Goal: Task Accomplishment & Management: Manage account settings

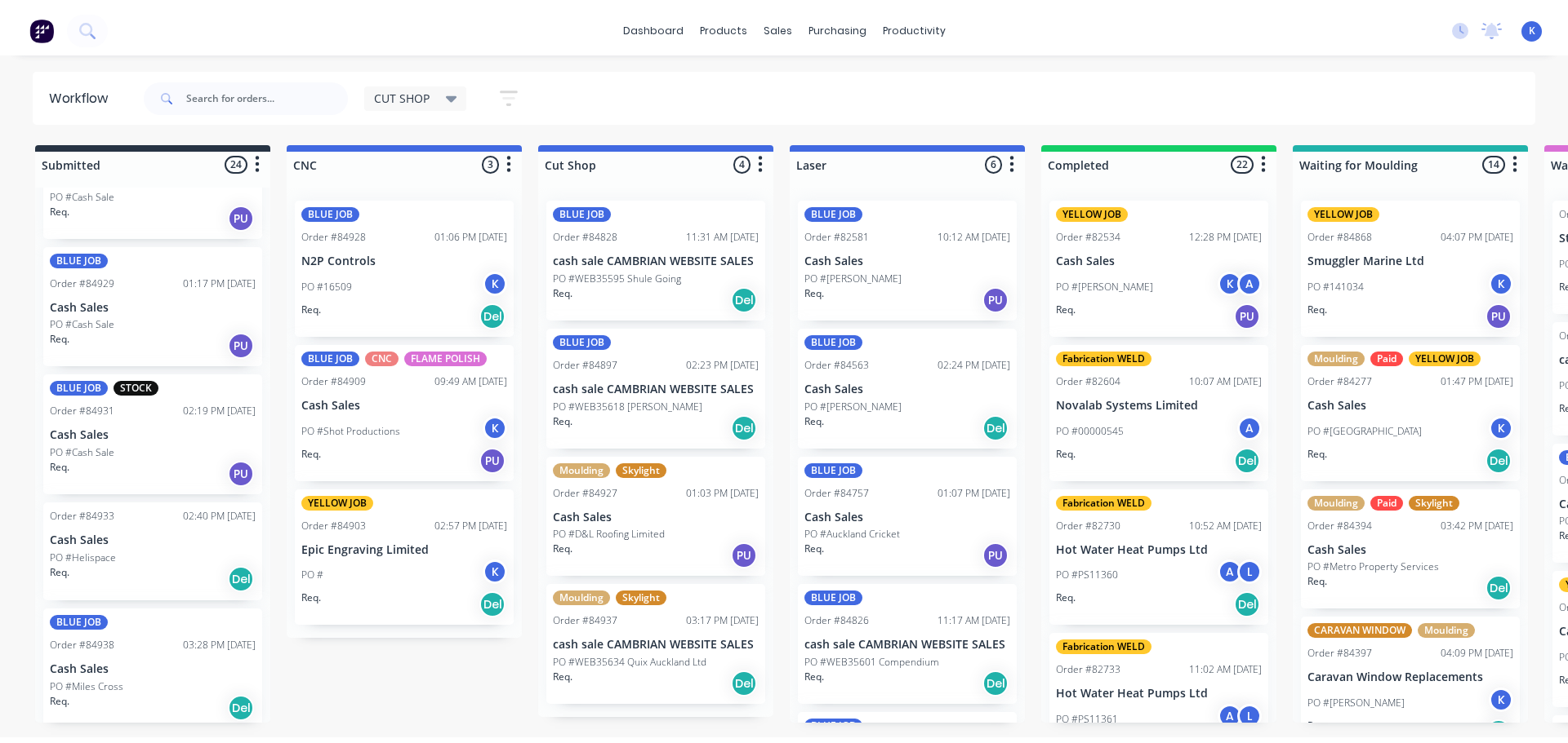
scroll to position [2453, 0]
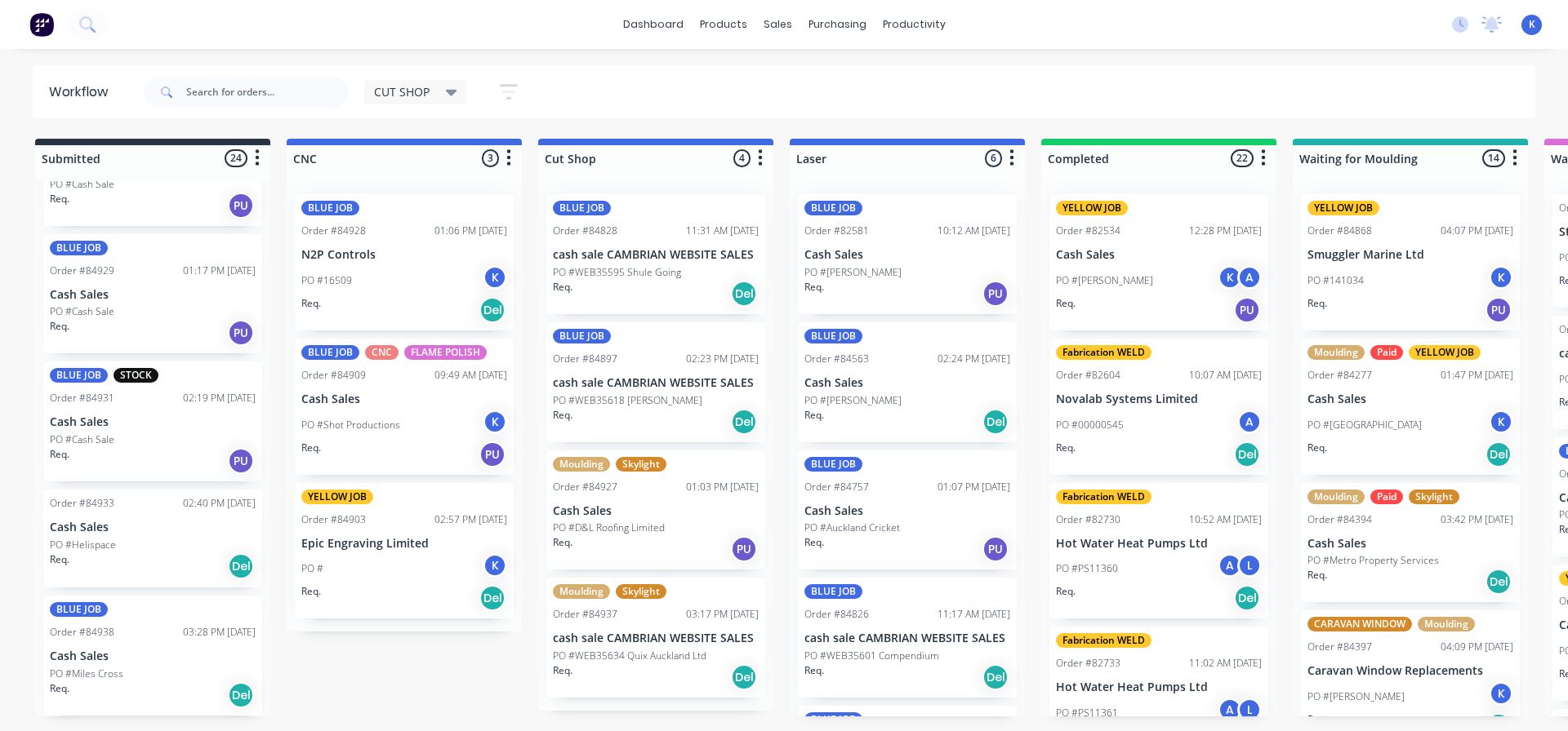
click at [78, 669] on p "PO #Miles Cross" at bounding box center [86, 674] width 73 height 15
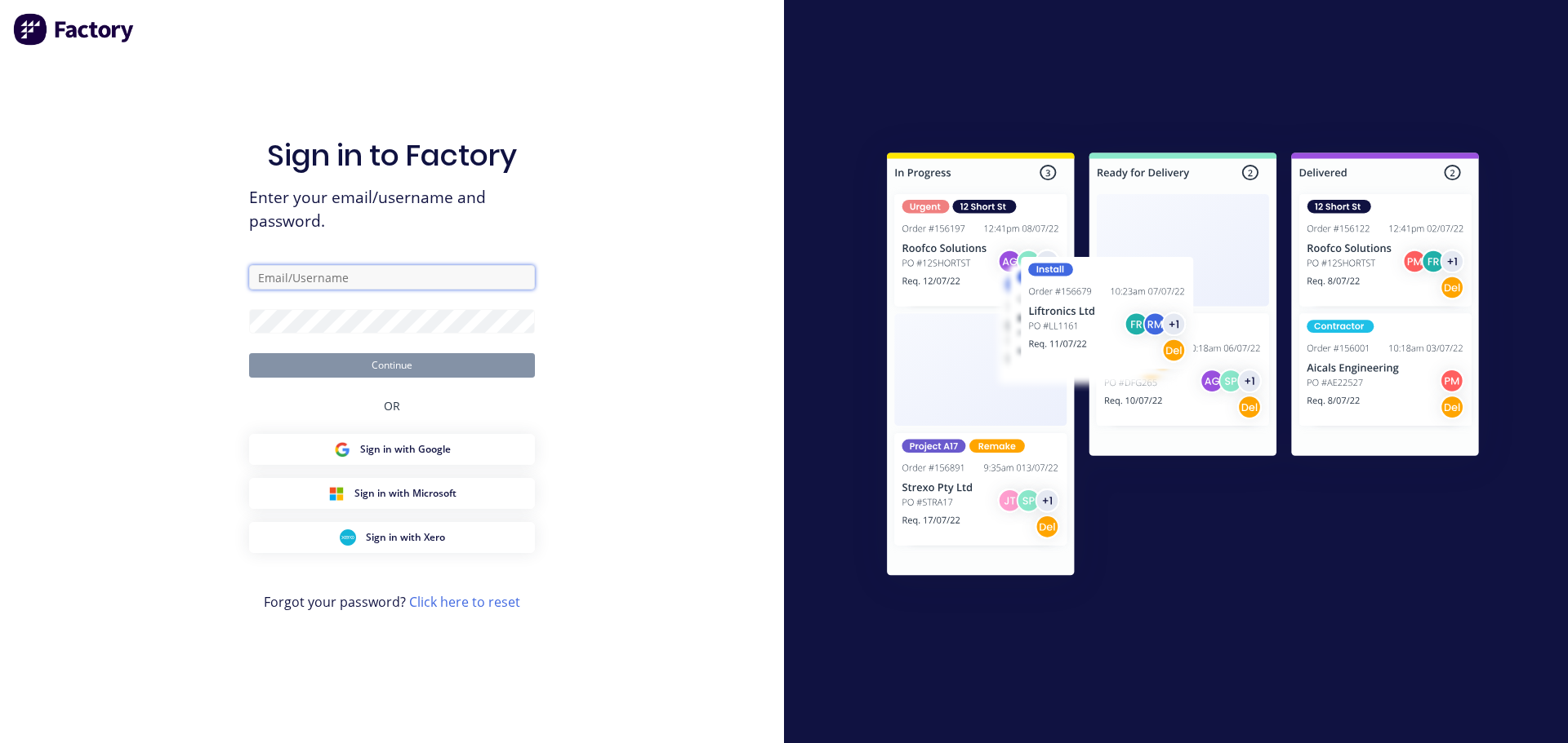
type input "[EMAIL_ADDRESS][DOMAIN_NAME]"
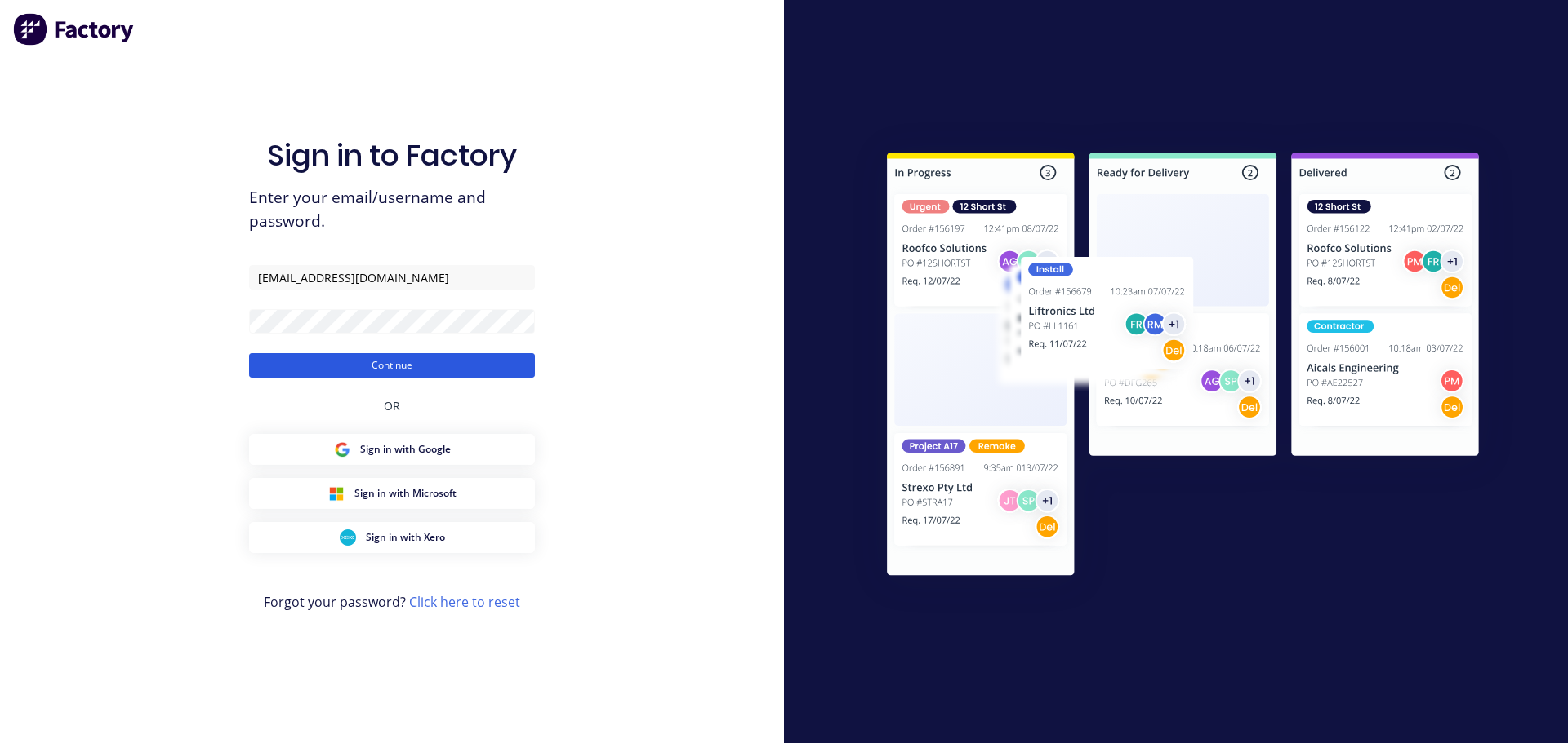
click at [463, 362] on button "Continue" at bounding box center [392, 365] width 285 height 25
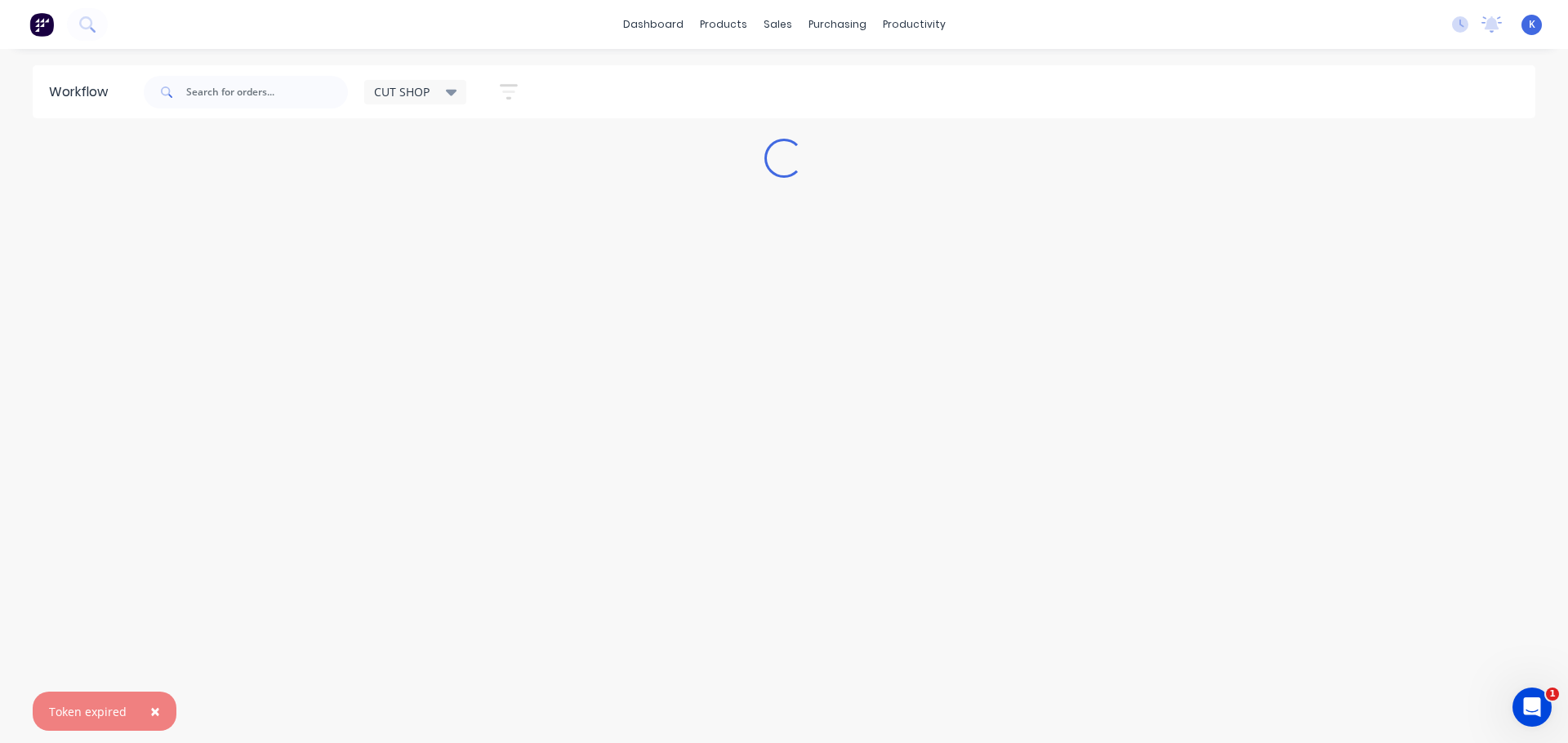
click at [156, 710] on span "×" at bounding box center [155, 711] width 10 height 23
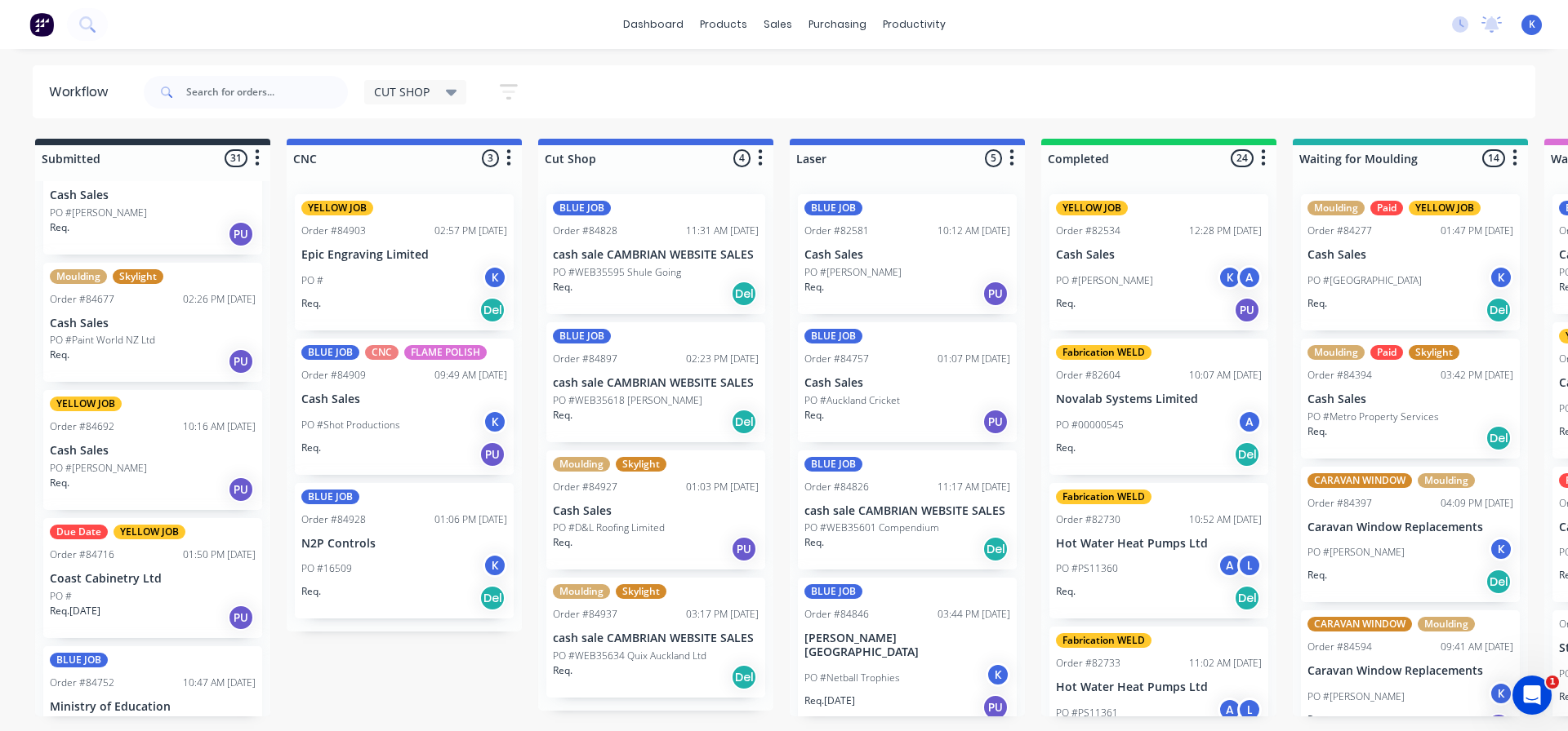
scroll to position [82, 0]
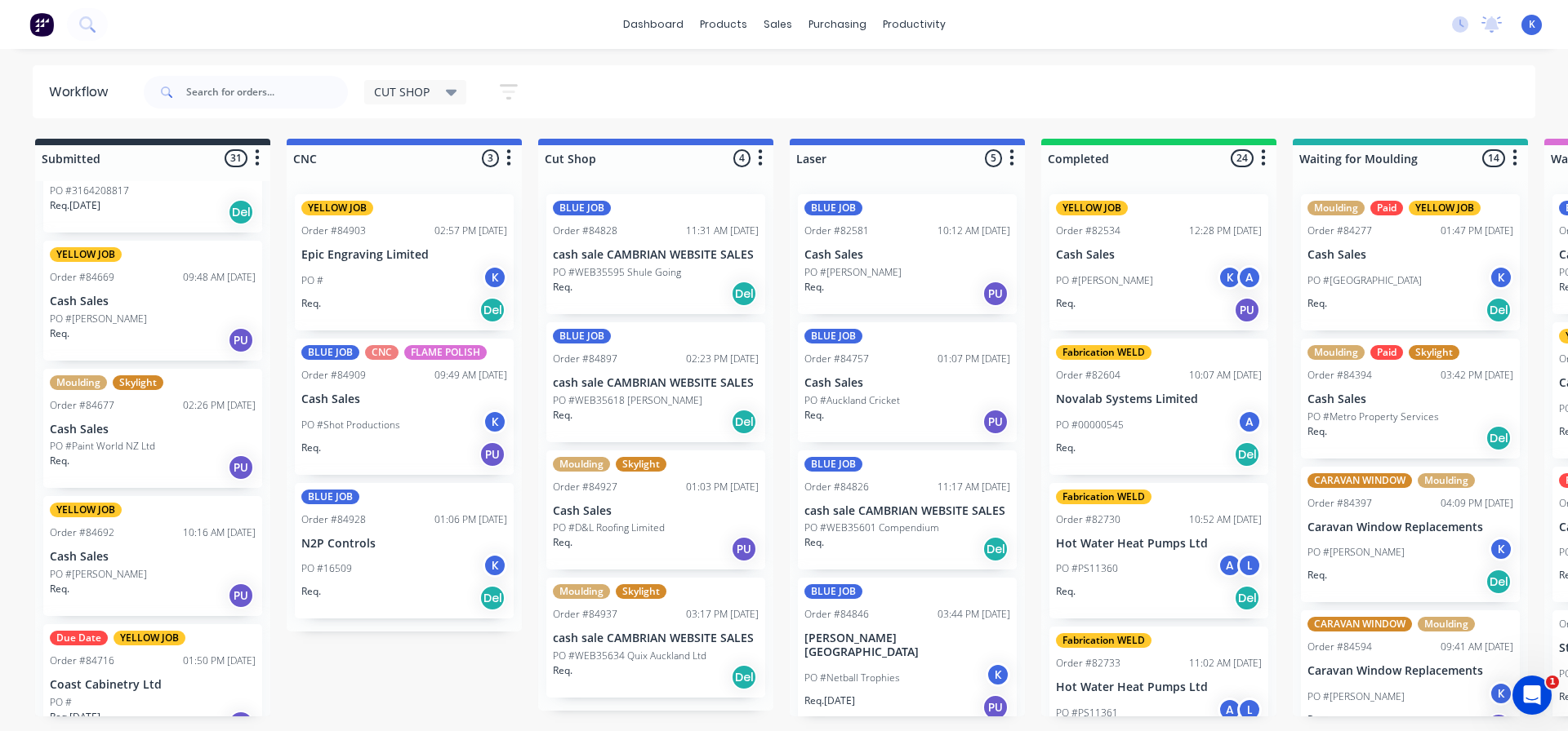
click at [101, 444] on p "PO #Paint World NZ Ltd" at bounding box center [103, 447] width 106 height 15
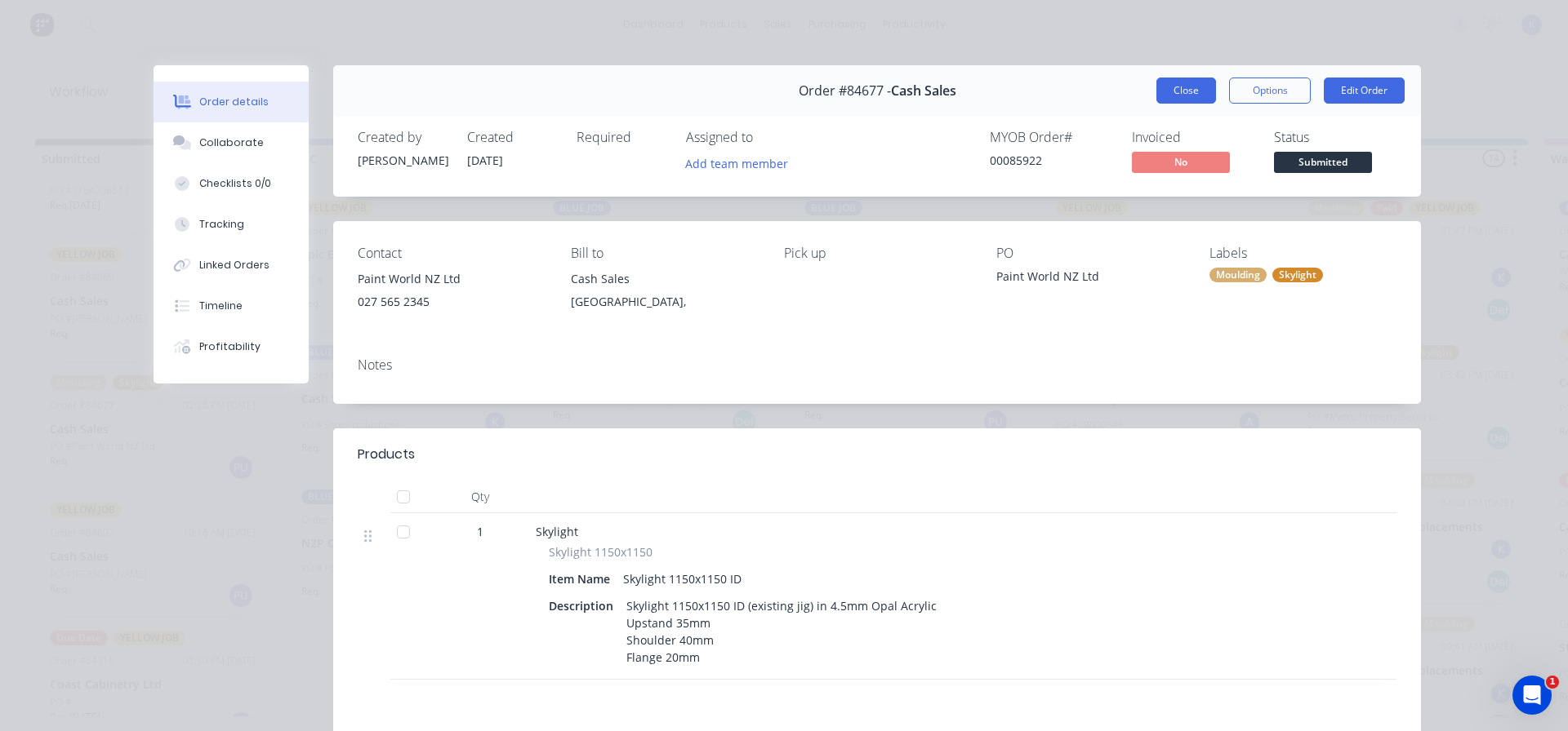
click at [1172, 91] on button "Close" at bounding box center [1186, 91] width 60 height 26
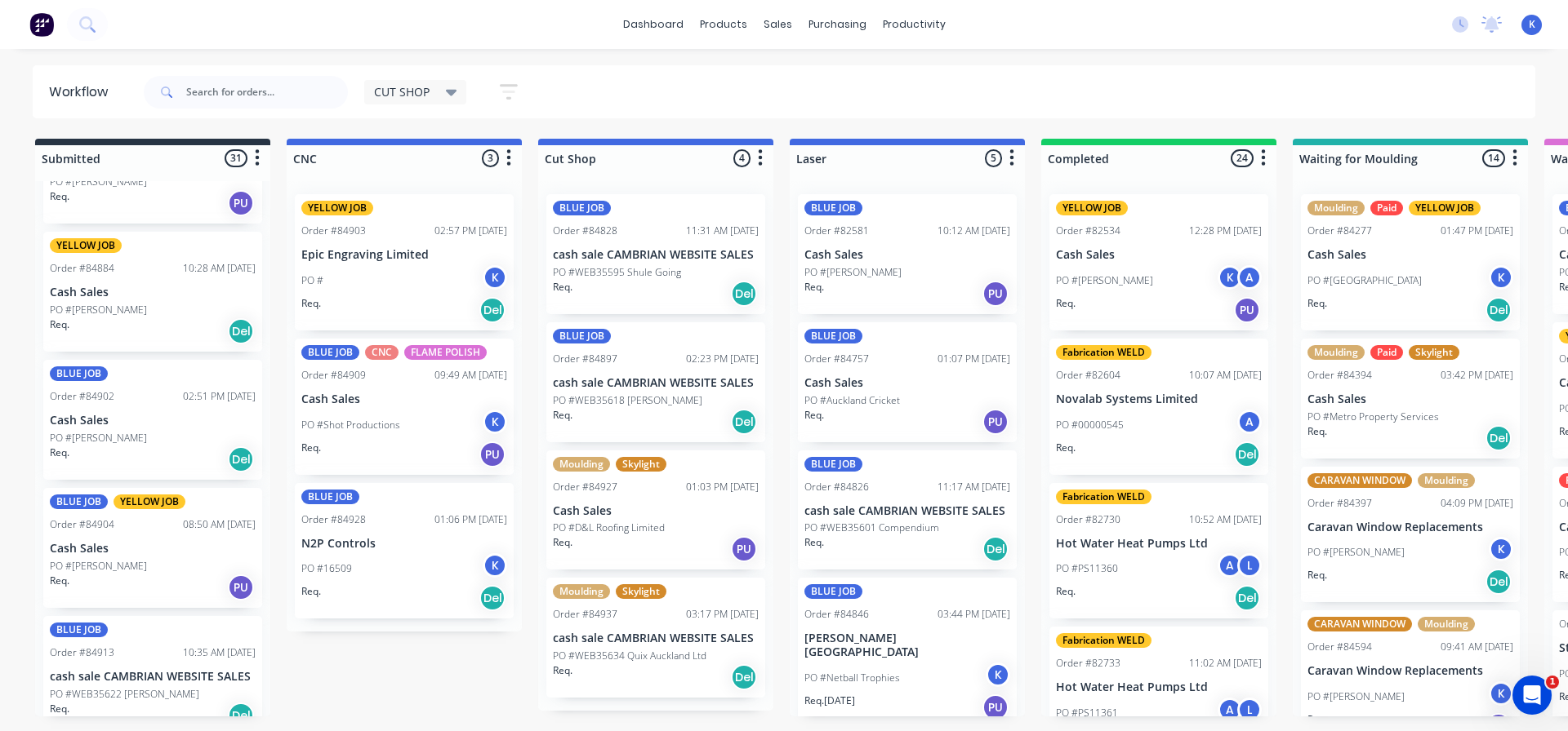
scroll to position [1306, 0]
click at [95, 307] on p "PO #[PERSON_NAME]" at bounding box center [99, 308] width 97 height 15
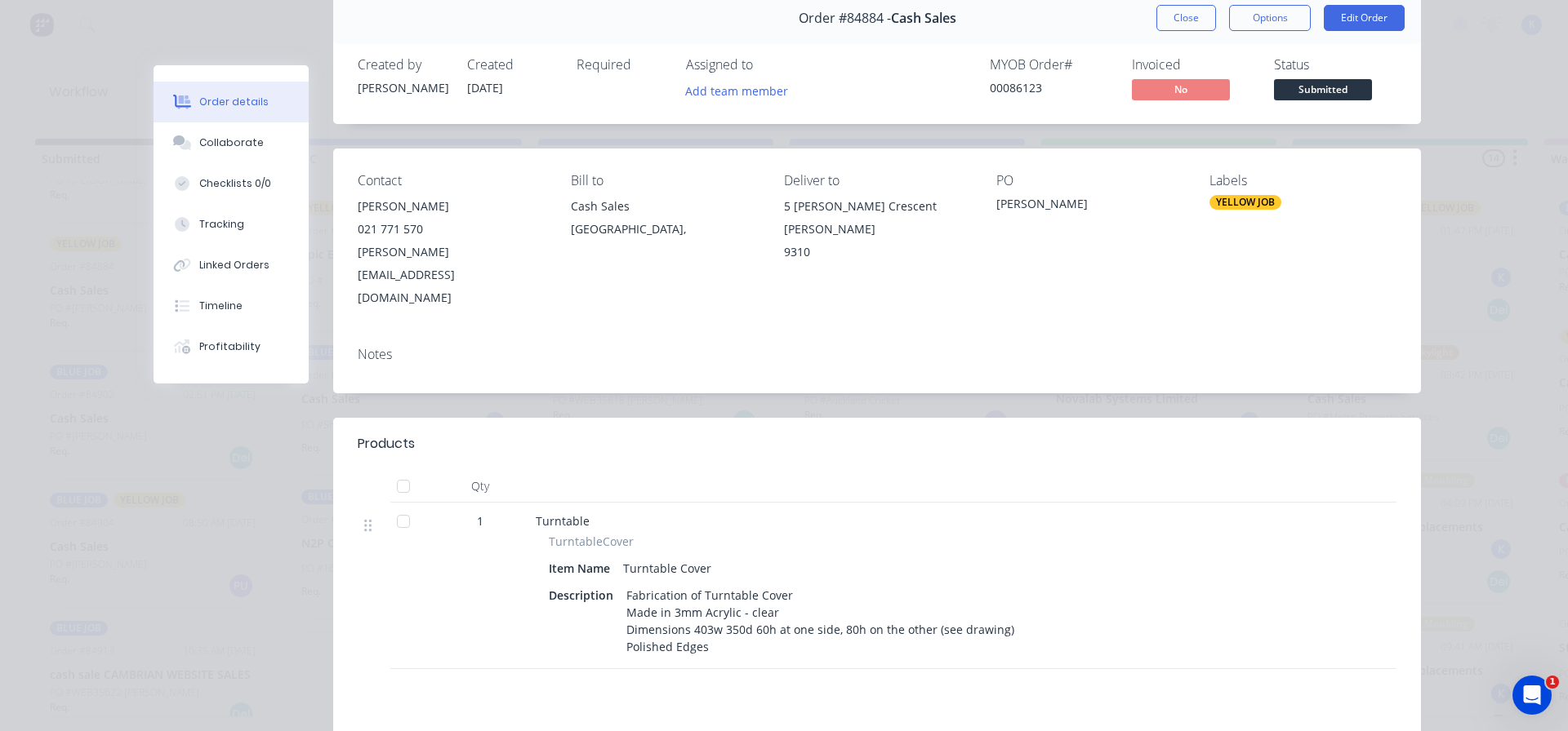
scroll to position [0, 0]
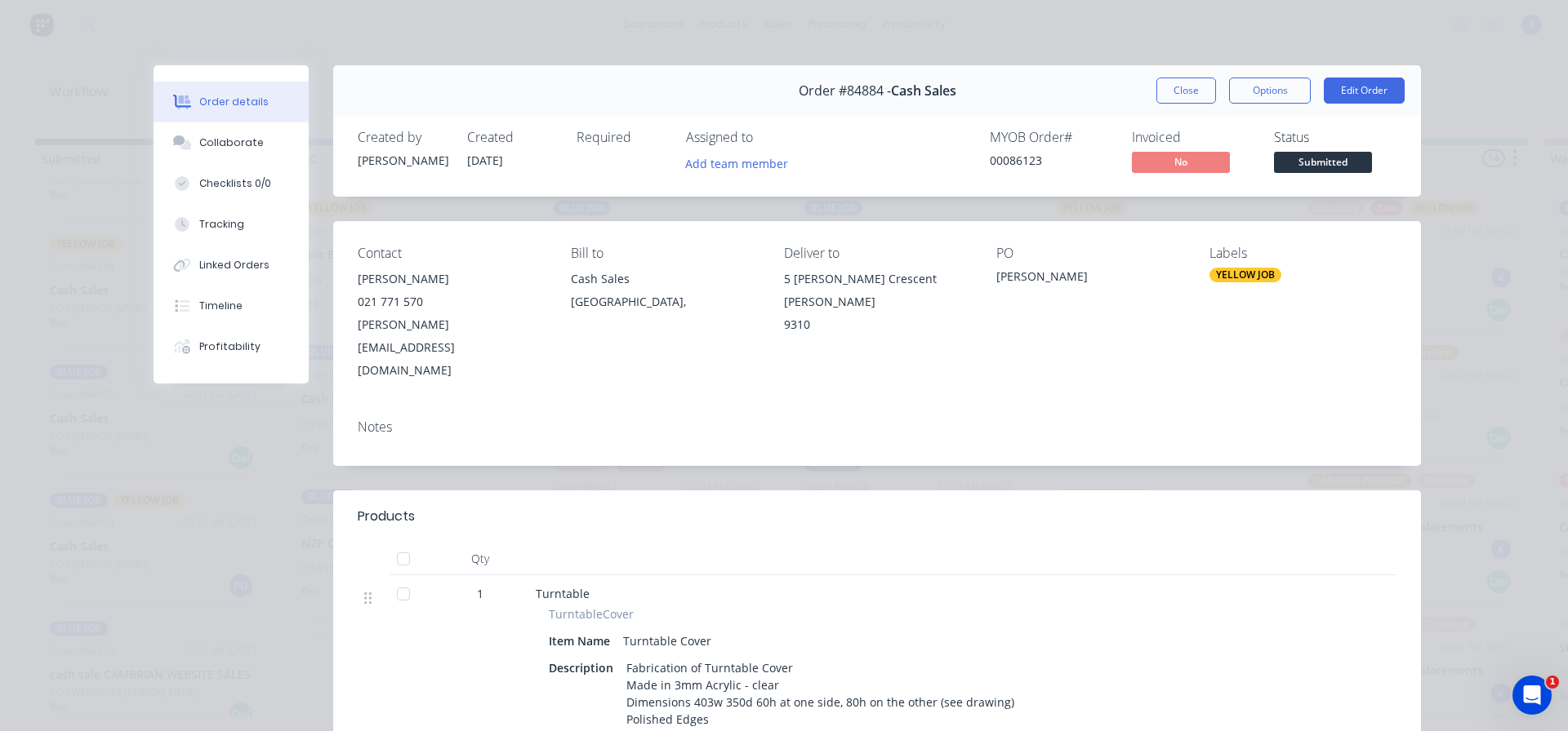
click at [1171, 91] on button "Close" at bounding box center [1186, 91] width 60 height 26
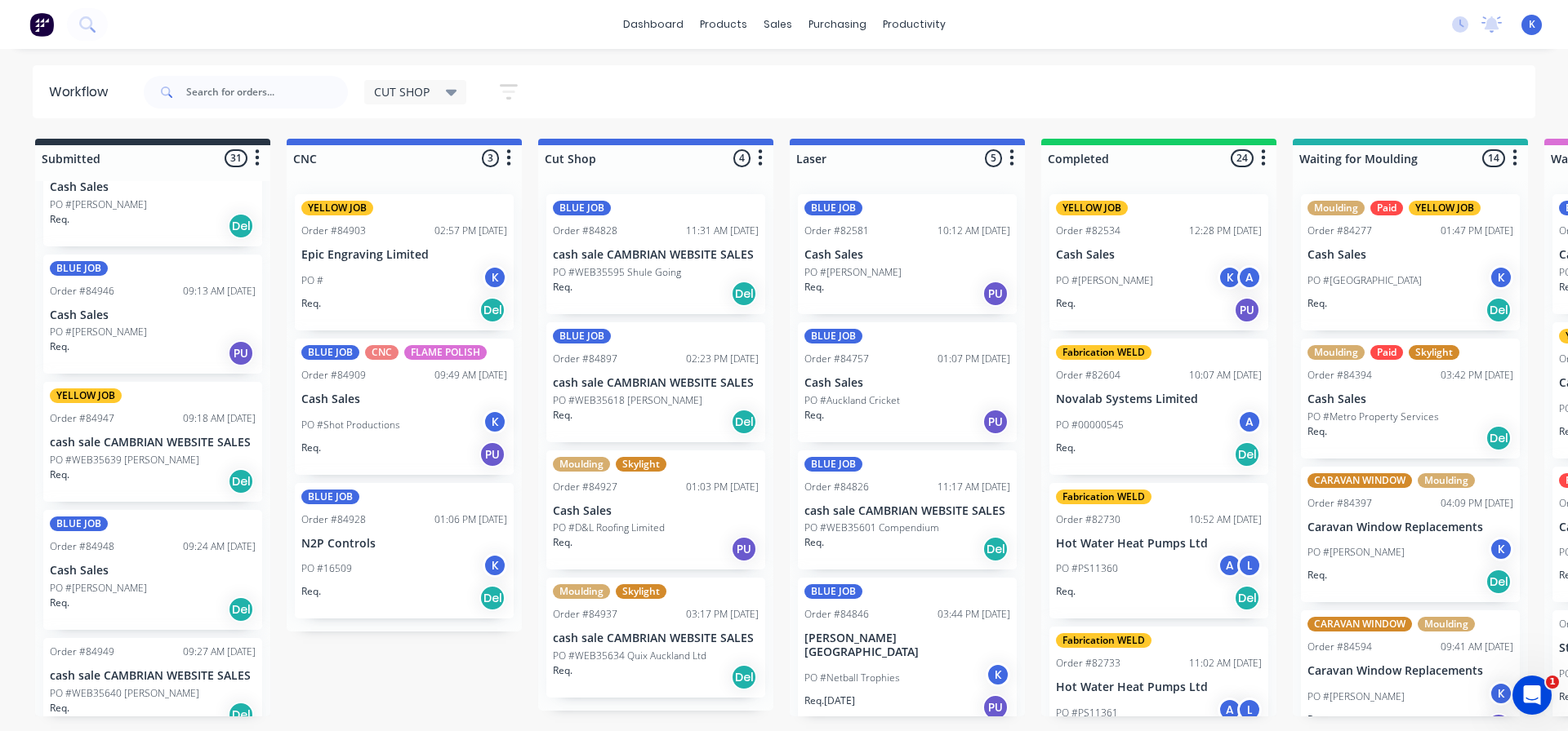
scroll to position [3307, 0]
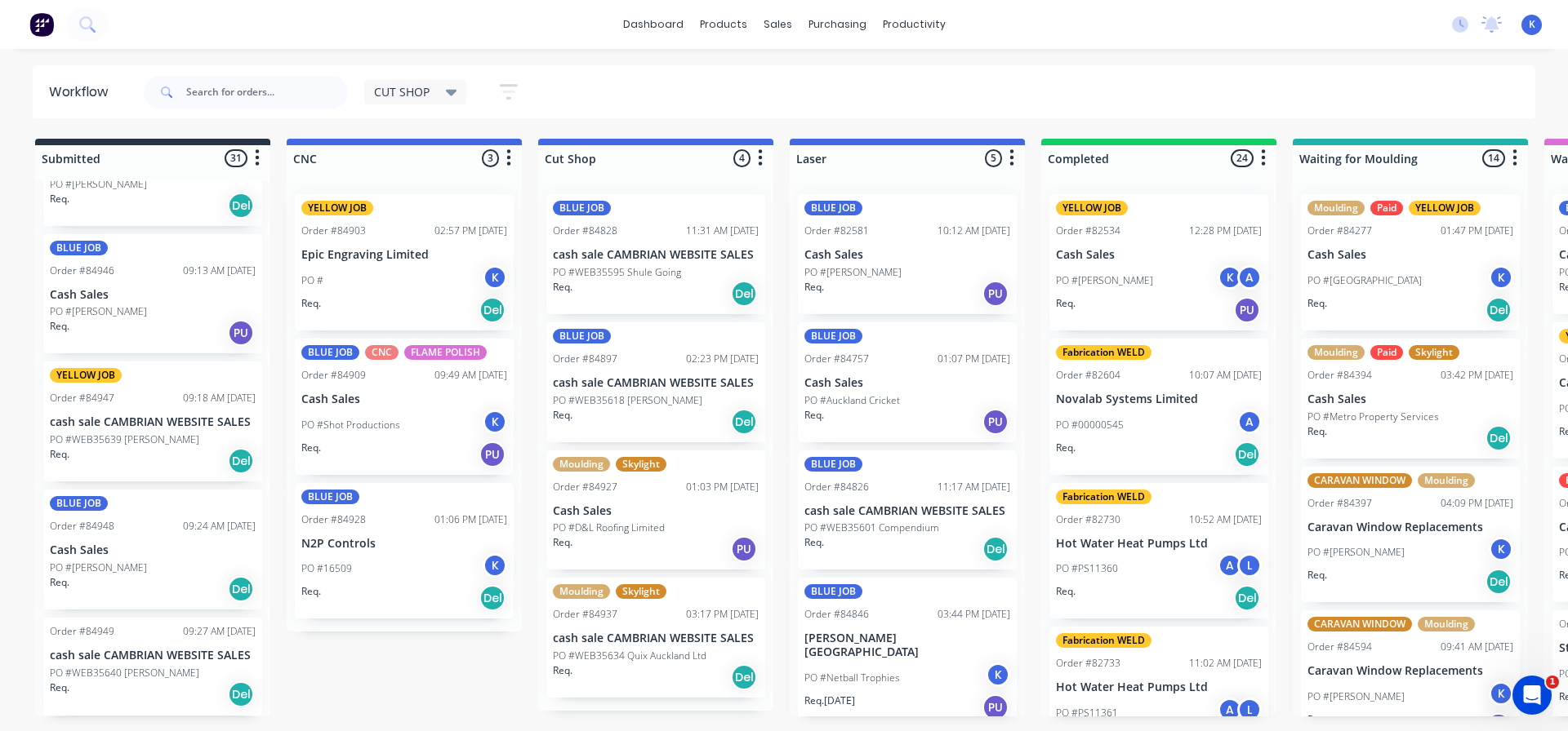
click at [113, 437] on p "PO #WEB35639 [PERSON_NAME]" at bounding box center [125, 439] width 150 height 15
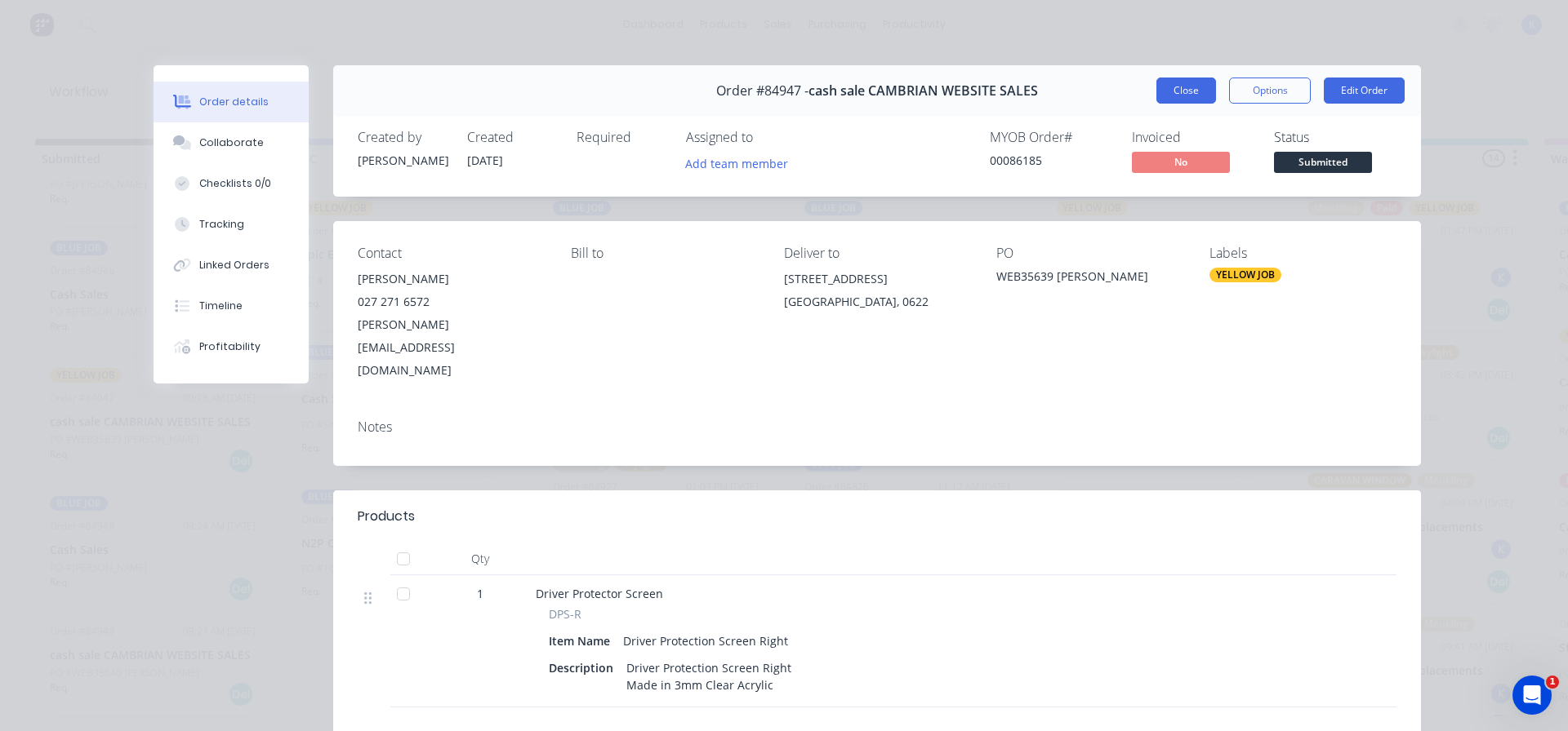
click at [1178, 85] on button "Close" at bounding box center [1186, 91] width 60 height 26
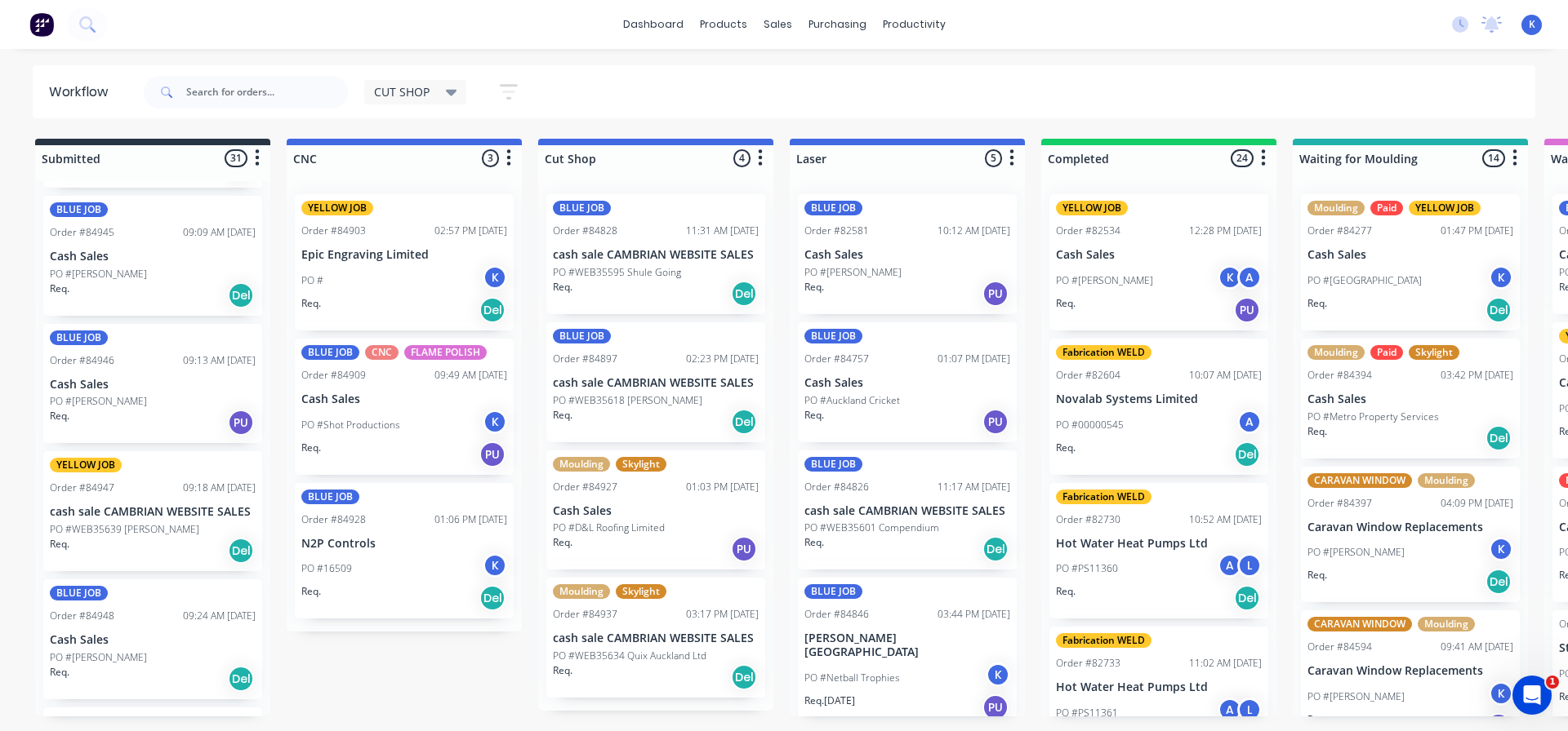
scroll to position [2980, 0]
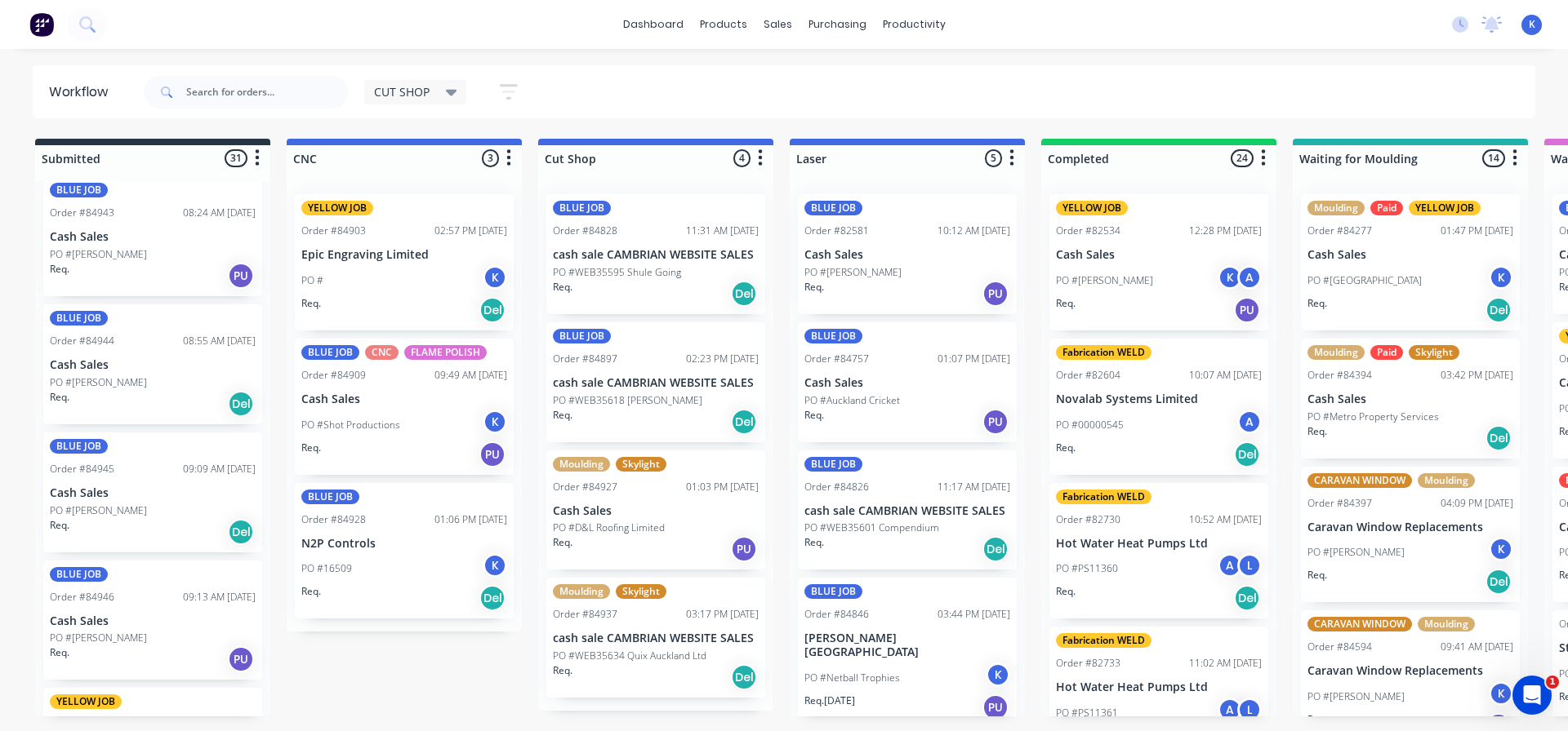
click at [105, 370] on p "Cash Sales" at bounding box center [153, 366] width 206 height 14
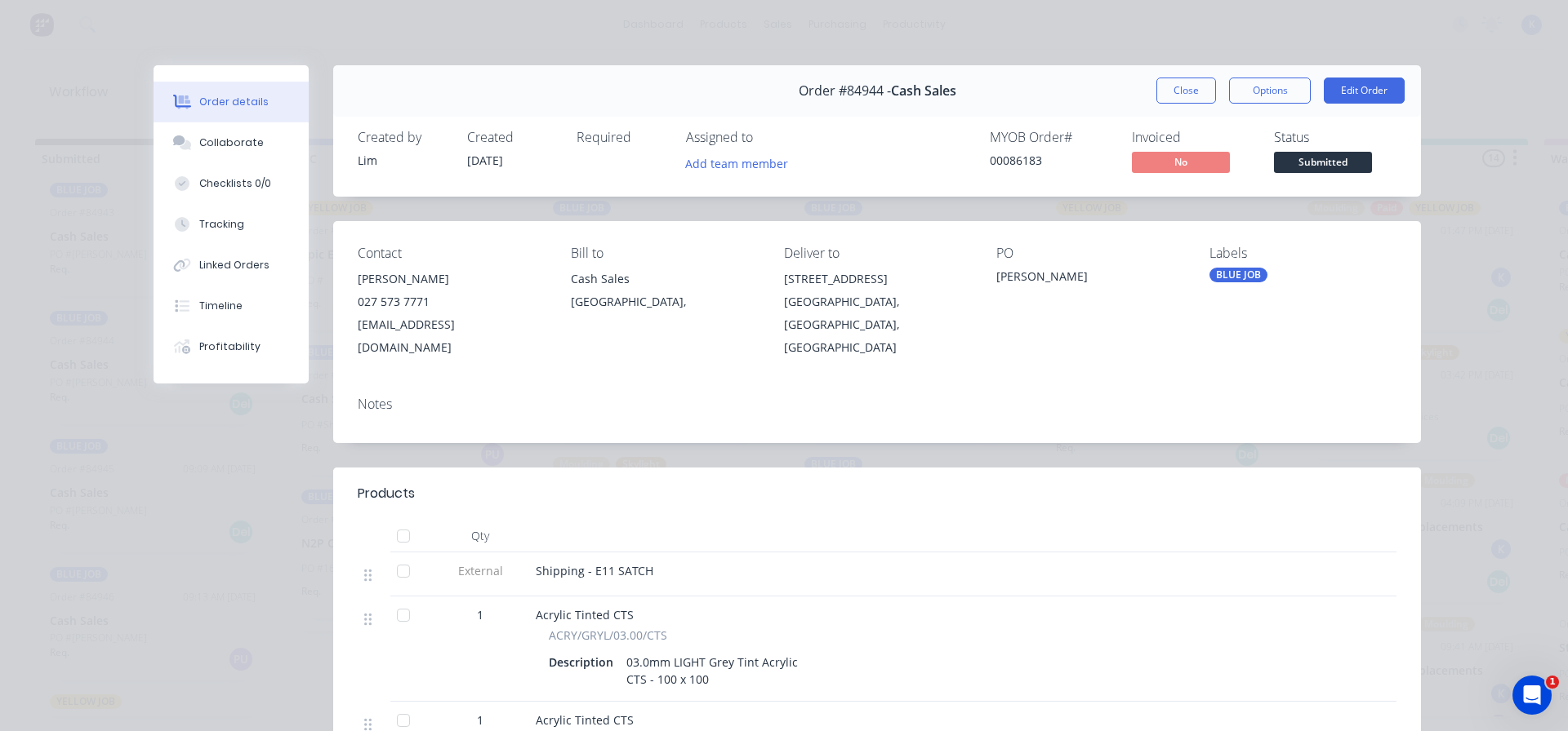
scroll to position [82, 0]
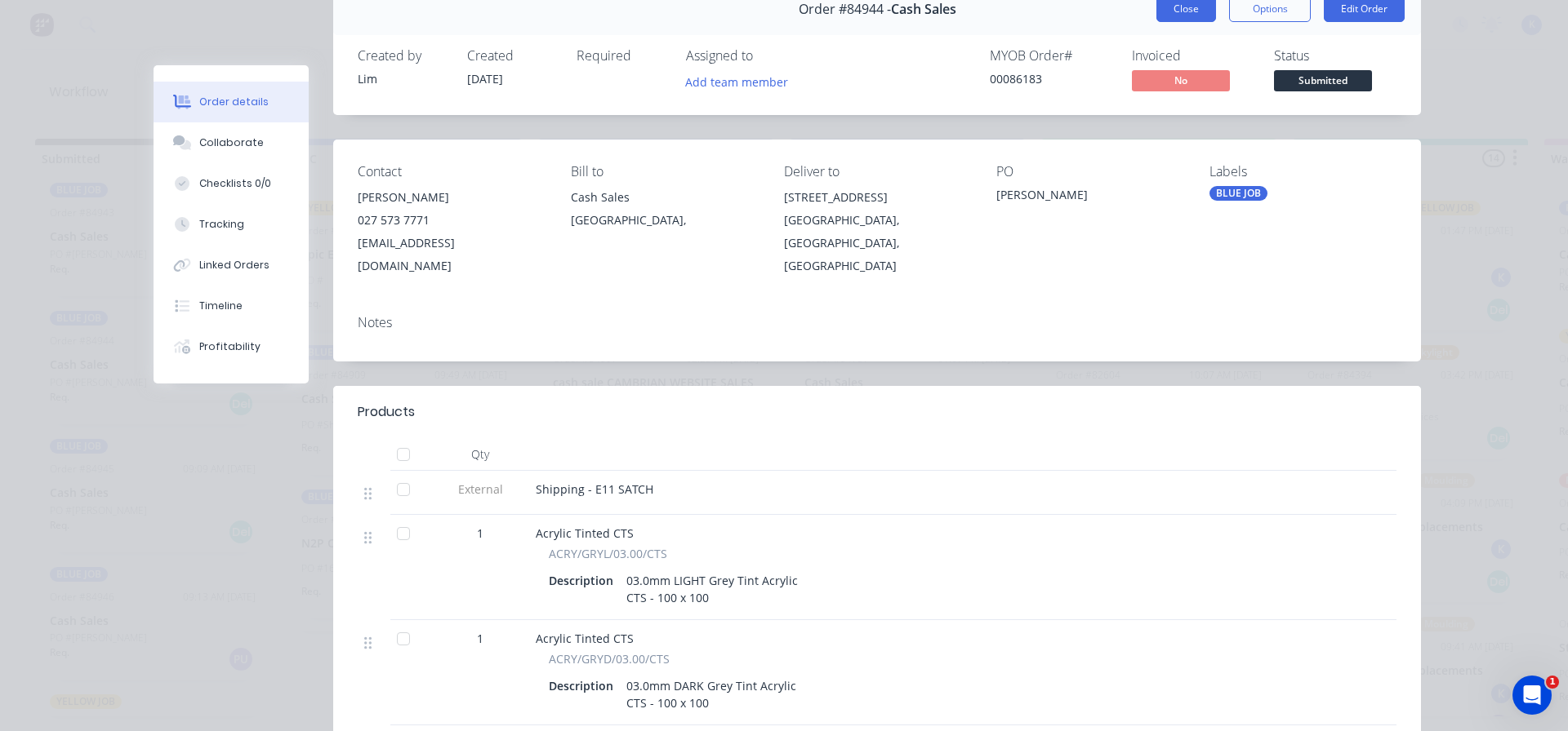
click at [1186, 9] on button "Close" at bounding box center [1186, 9] width 60 height 26
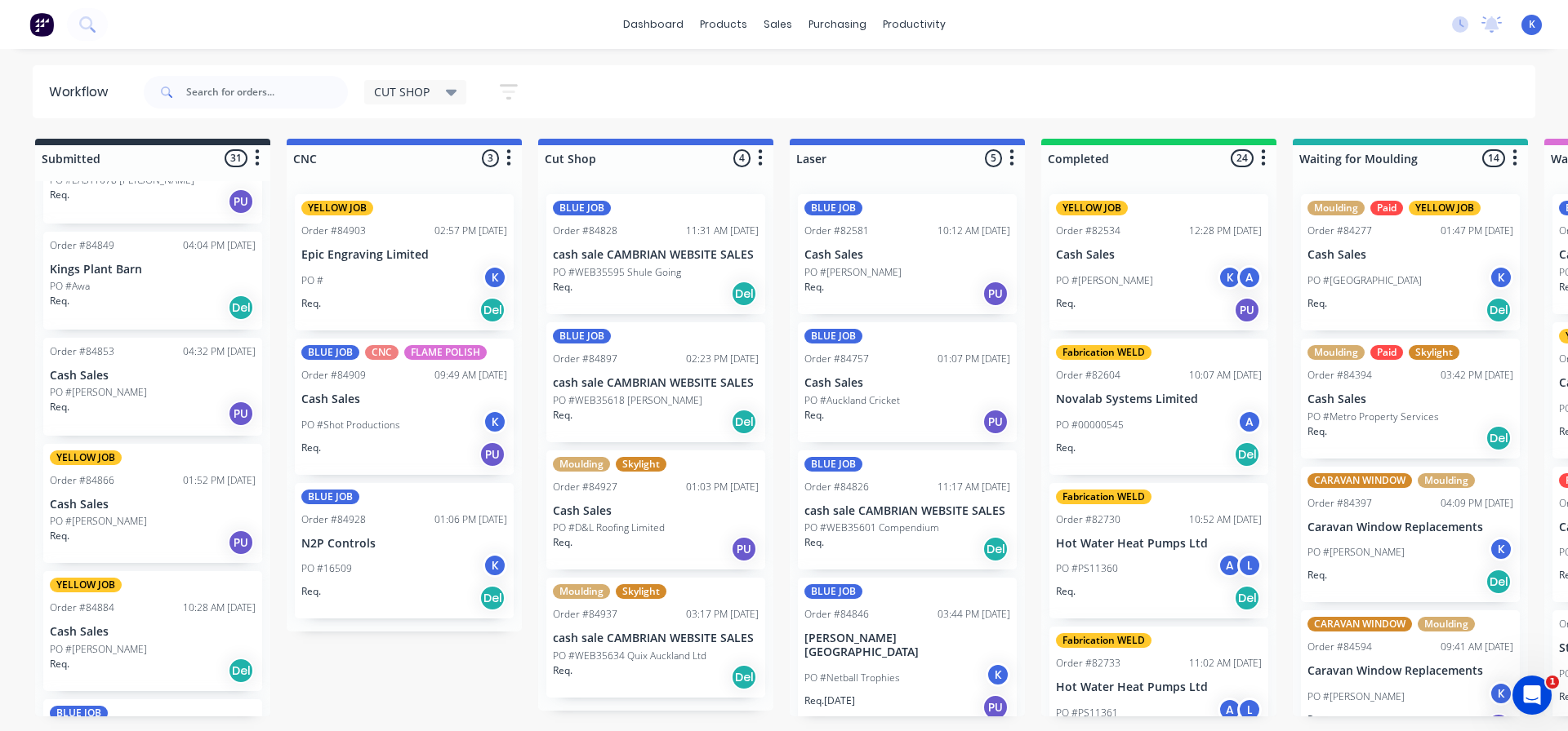
scroll to position [858, 0]
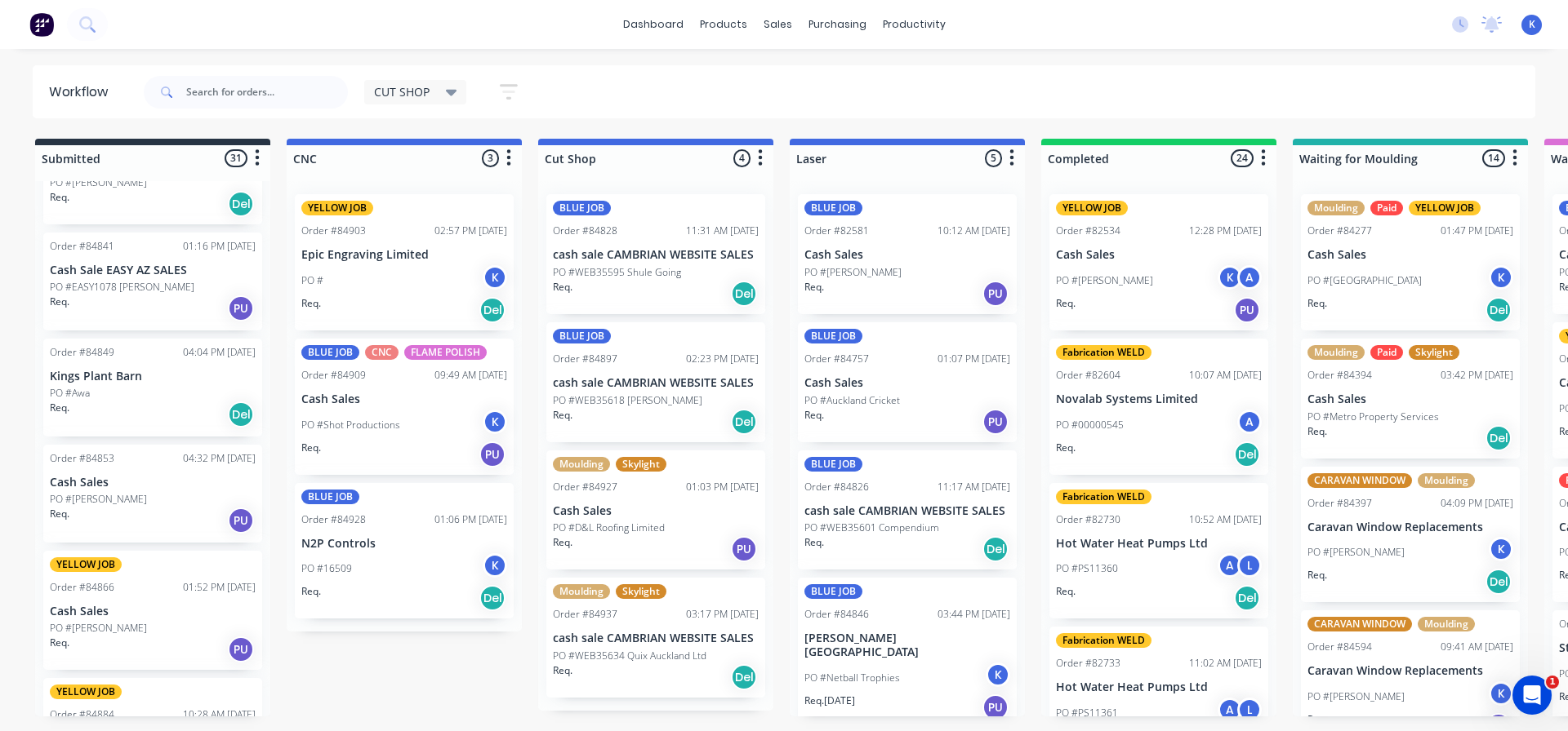
click at [85, 629] on p "PO #[PERSON_NAME]" at bounding box center [99, 628] width 97 height 15
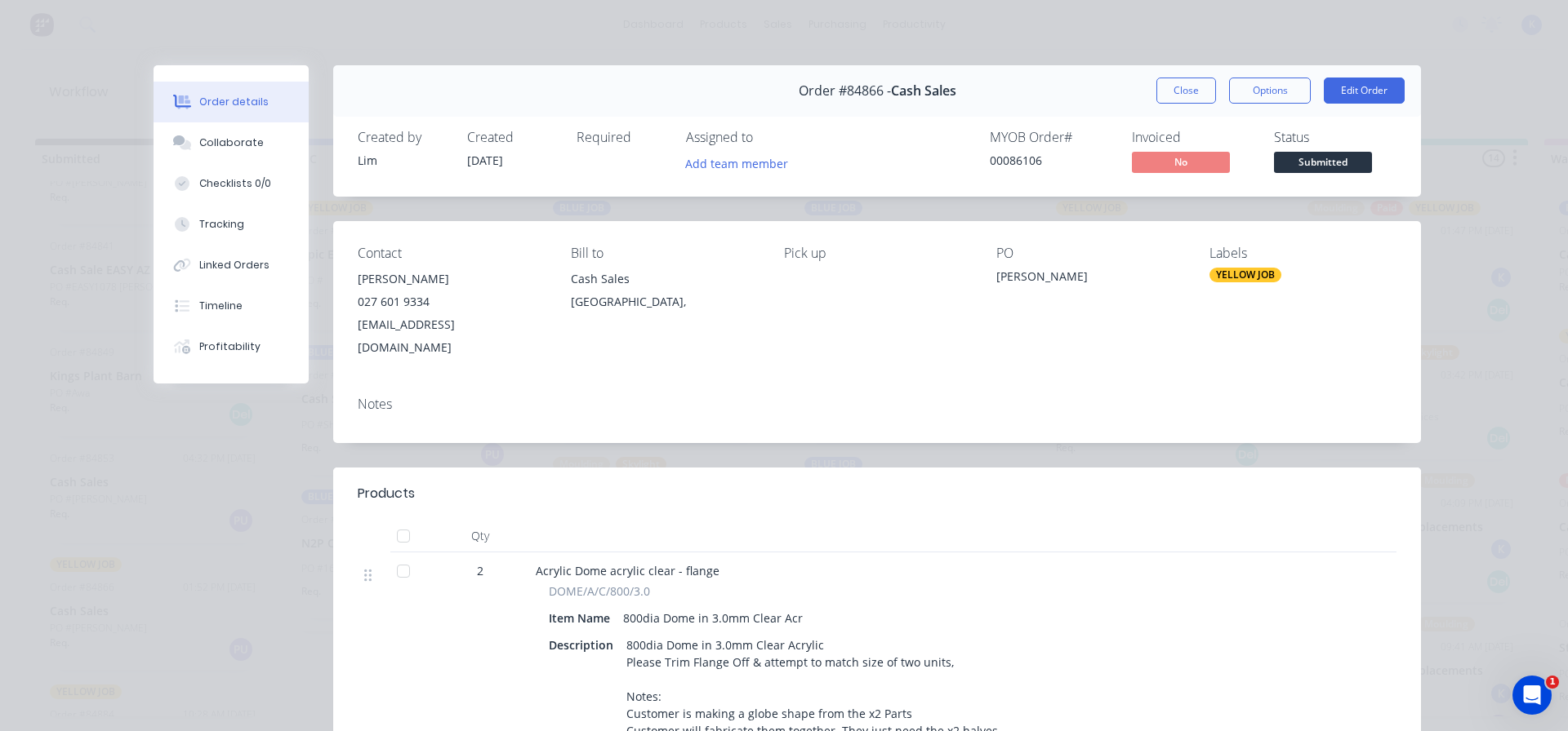
click at [1177, 98] on button "Close" at bounding box center [1186, 91] width 60 height 26
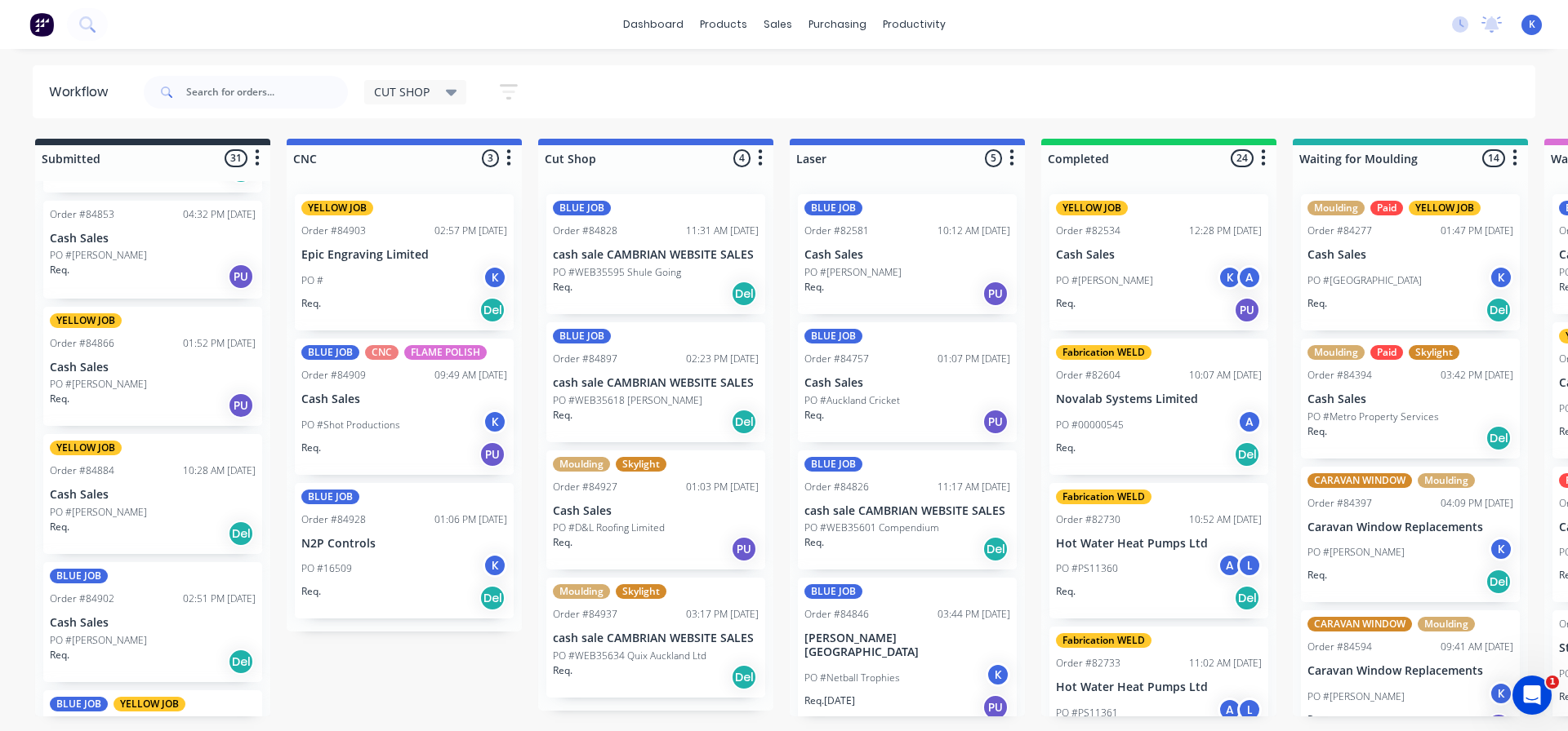
scroll to position [1103, 0]
click at [102, 487] on p "Cash Sales" at bounding box center [153, 494] width 206 height 14
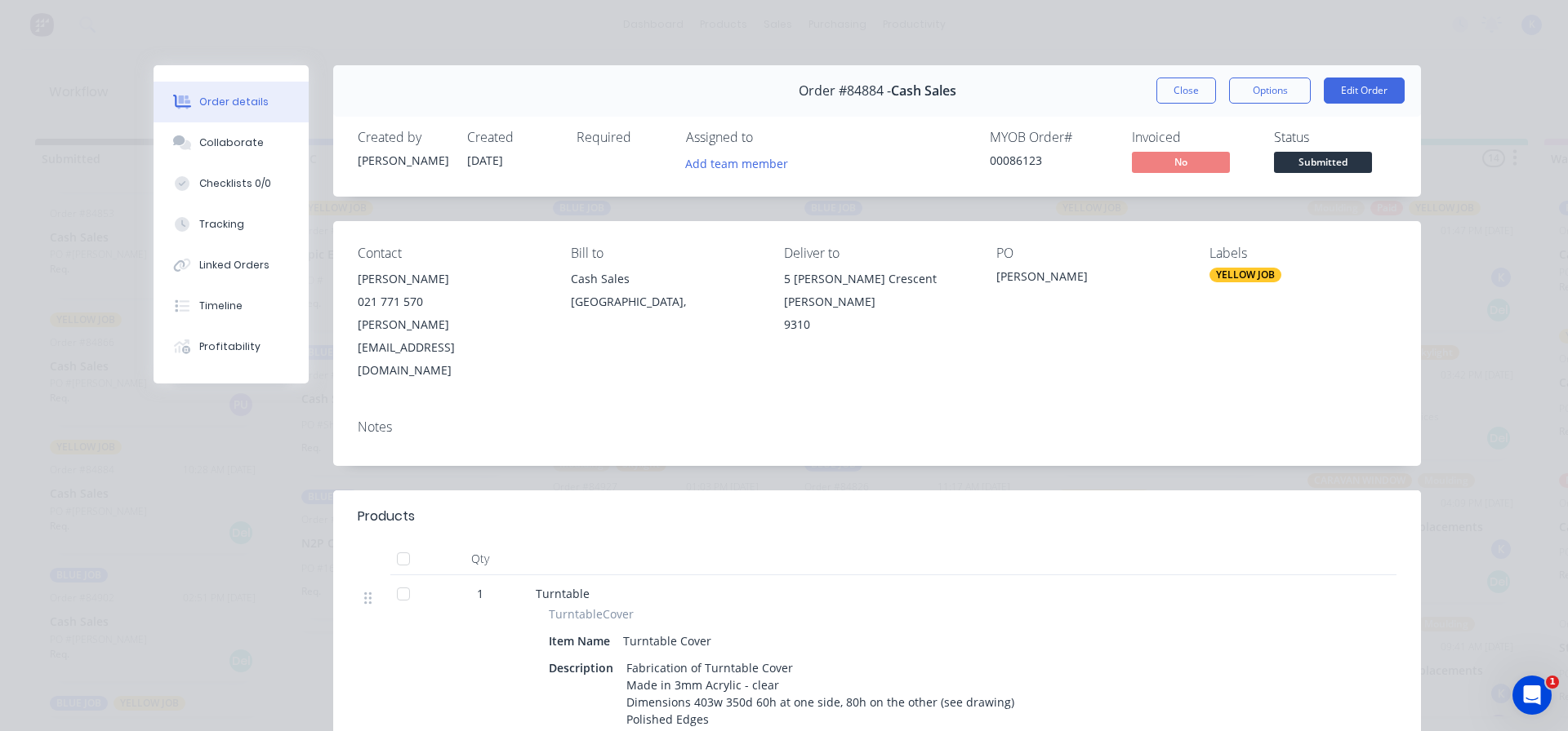
click at [1179, 88] on button "Close" at bounding box center [1186, 91] width 60 height 26
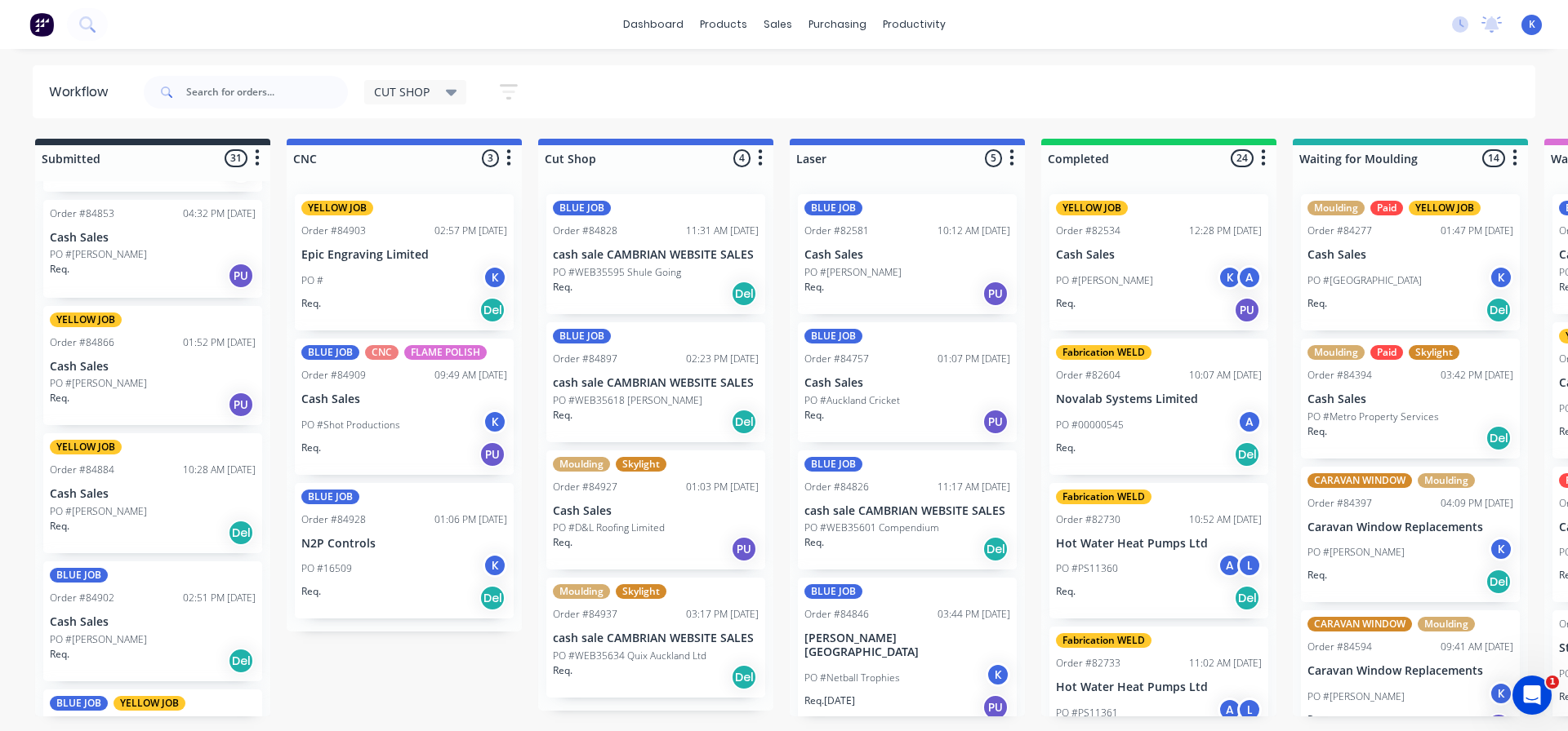
click at [116, 643] on p "PO #[PERSON_NAME]" at bounding box center [99, 639] width 97 height 15
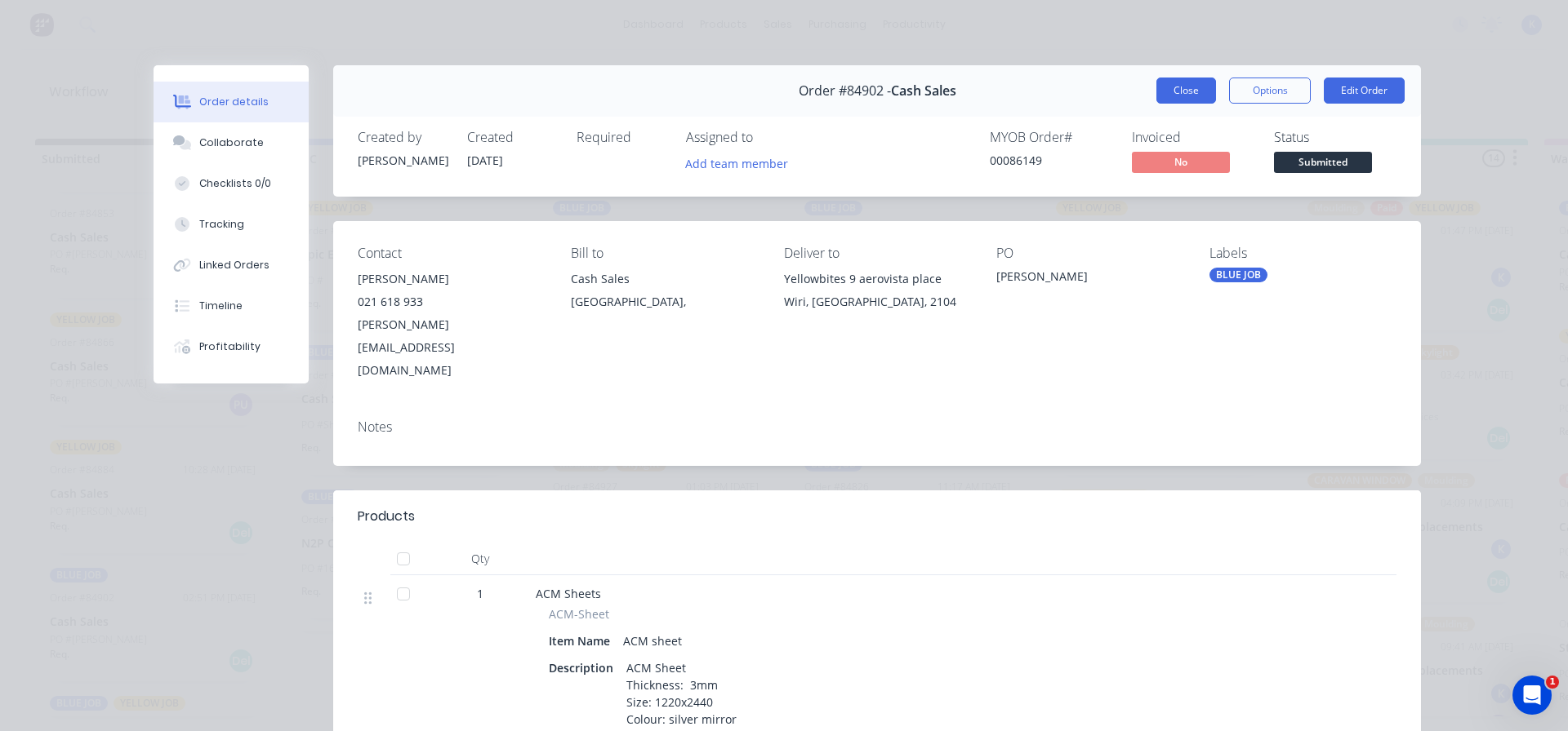
click at [1171, 83] on button "Close" at bounding box center [1186, 91] width 60 height 26
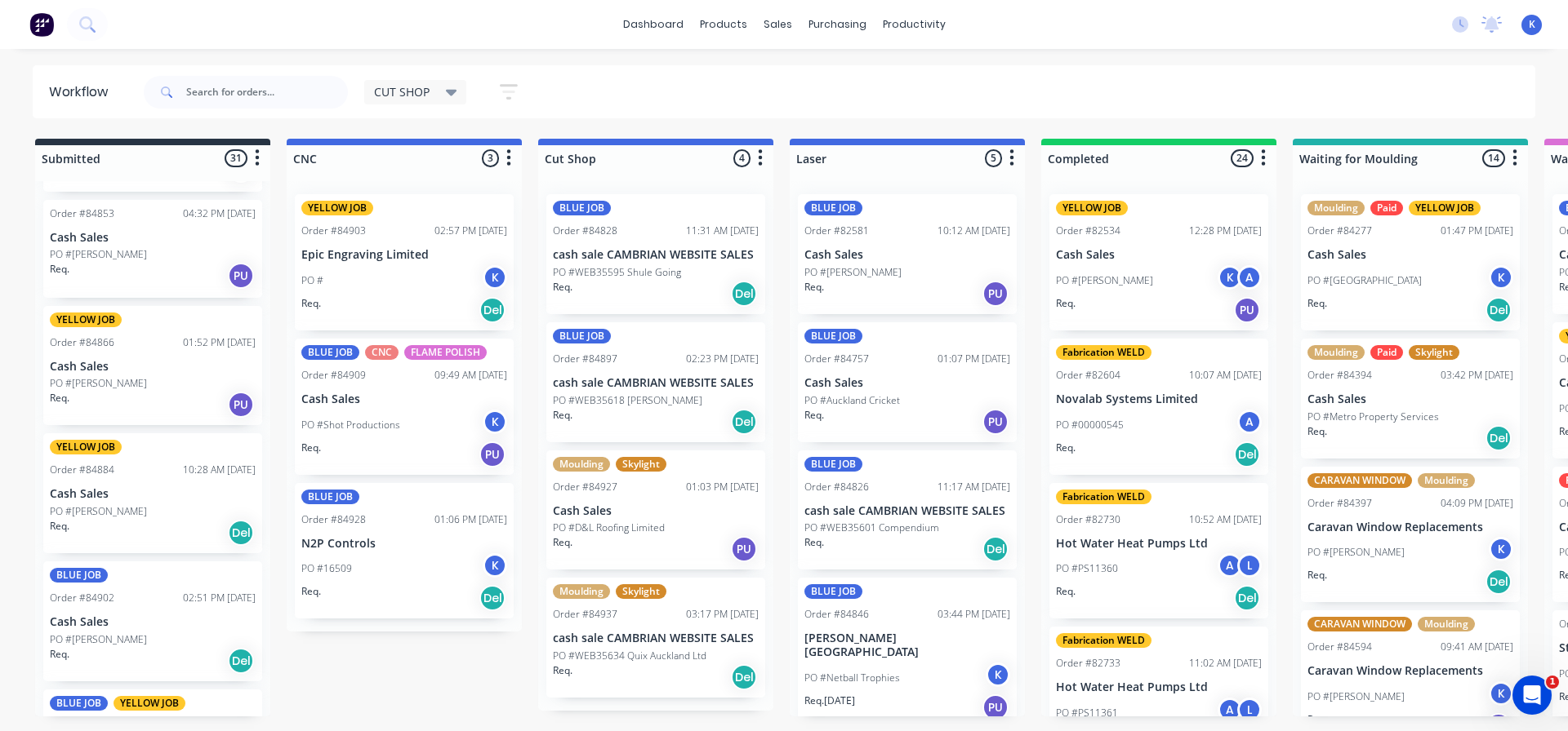
click at [82, 627] on p "Cash Sales" at bounding box center [153, 623] width 206 height 14
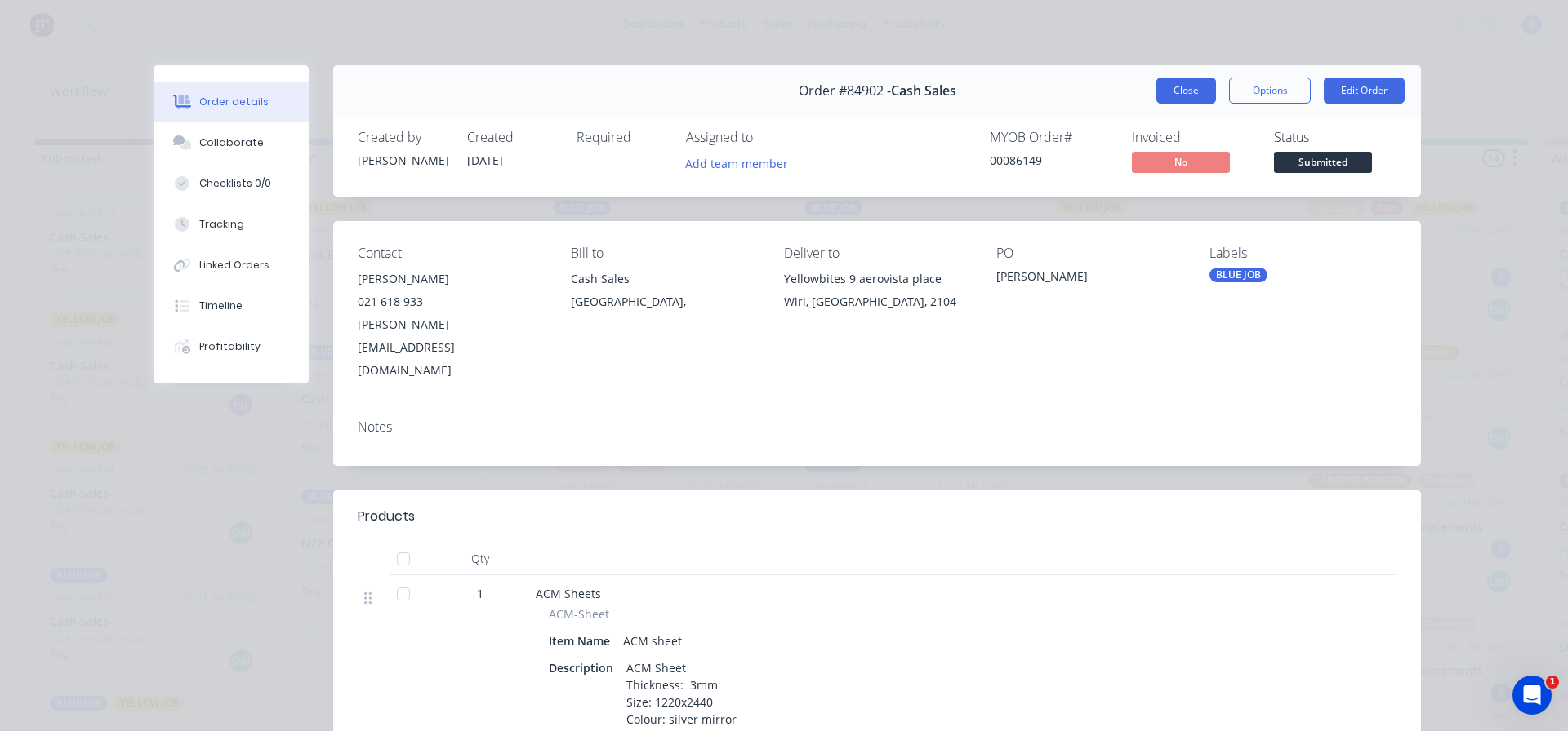
click at [1180, 92] on button "Close" at bounding box center [1186, 91] width 60 height 26
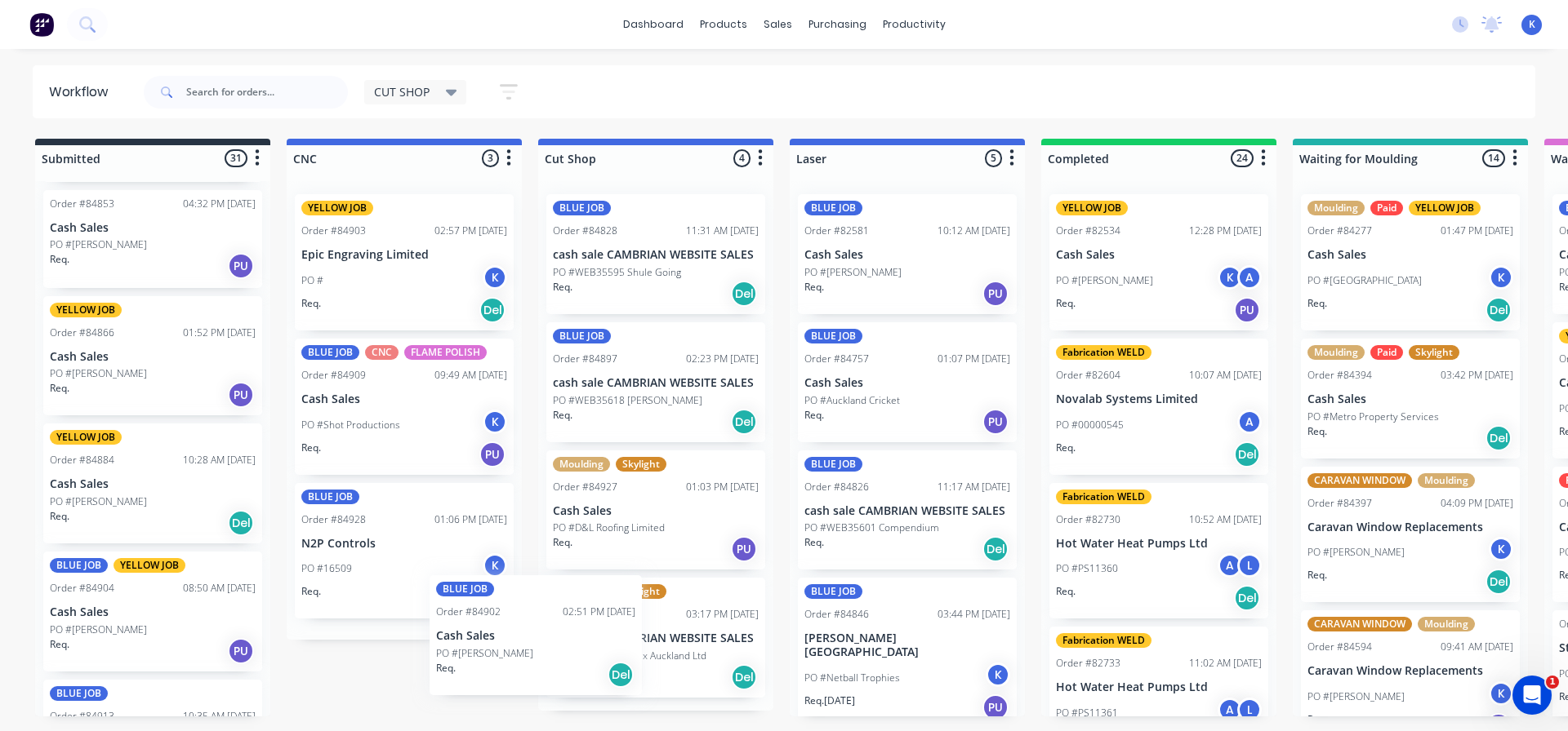
scroll to position [0, 0]
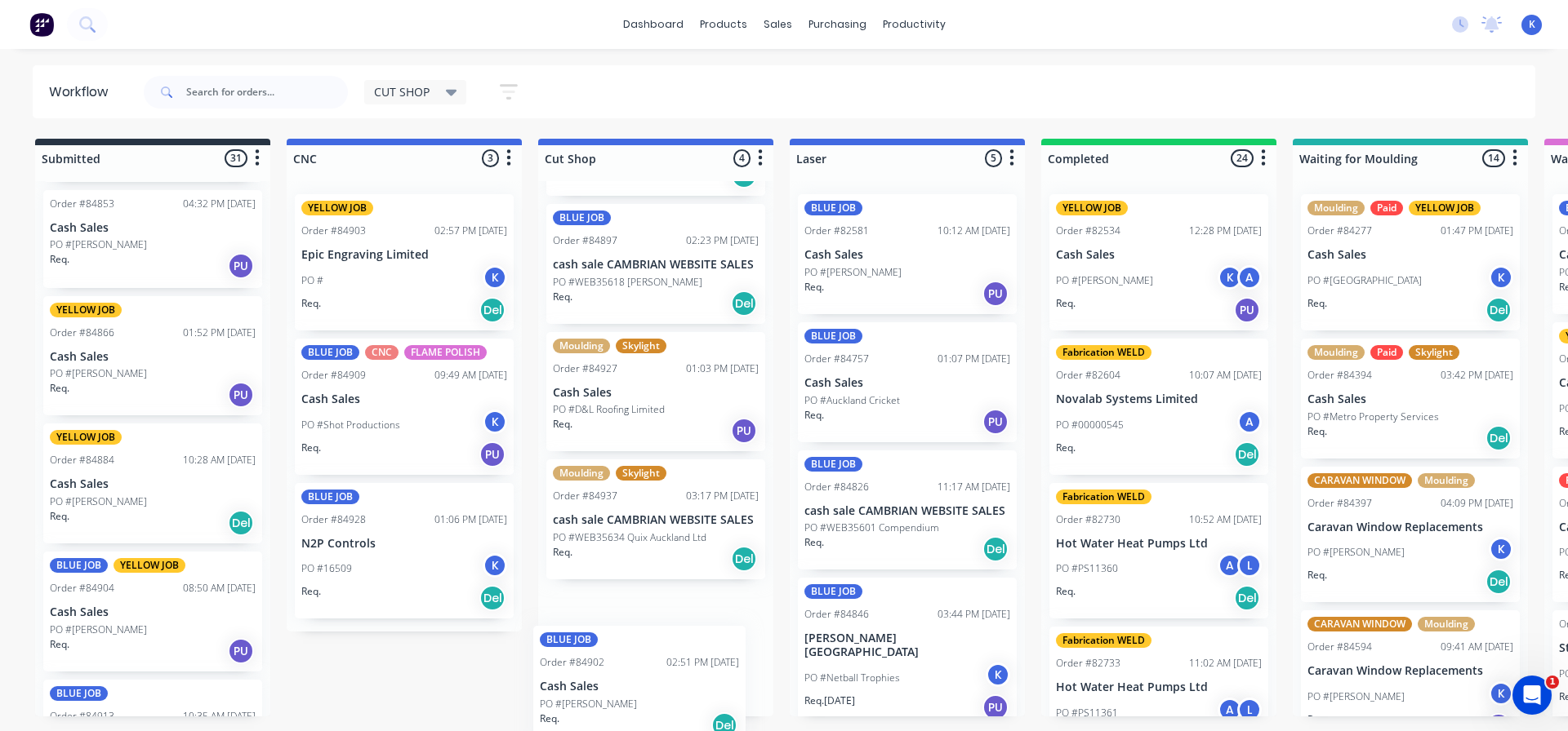
drag, startPoint x: 129, startPoint y: 657, endPoint x: 574, endPoint y: 694, distance: 446.5
